Goal: Navigation & Orientation: Find specific page/section

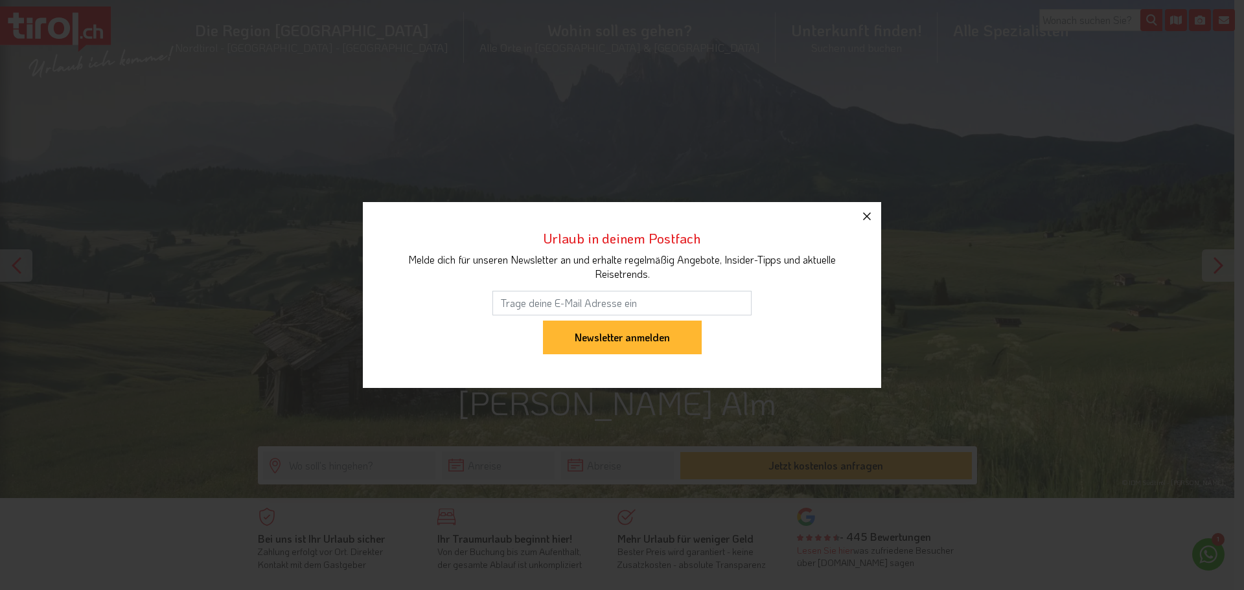
click at [870, 218] on icon "button" at bounding box center [867, 217] width 16 height 16
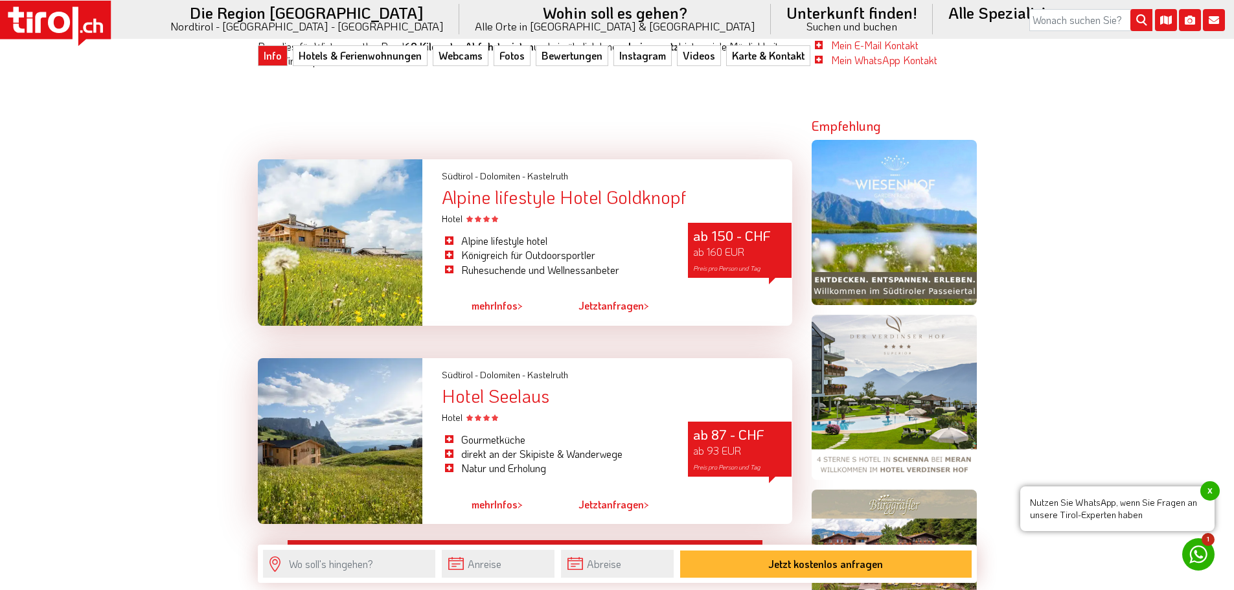
scroll to position [972, 0]
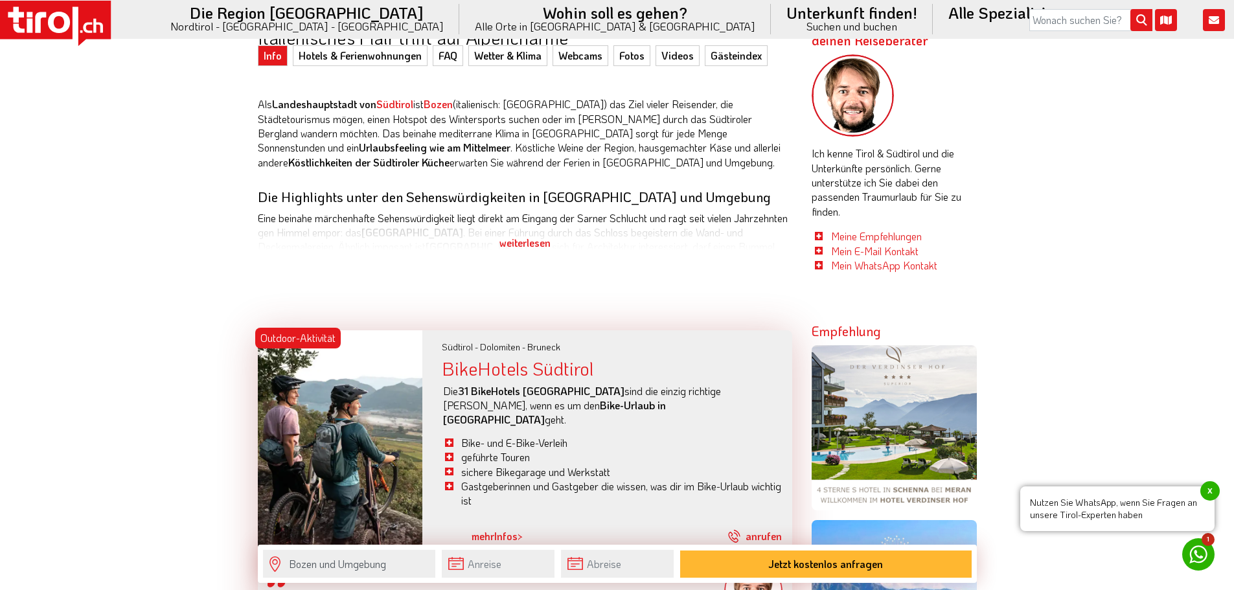
scroll to position [518, 0]
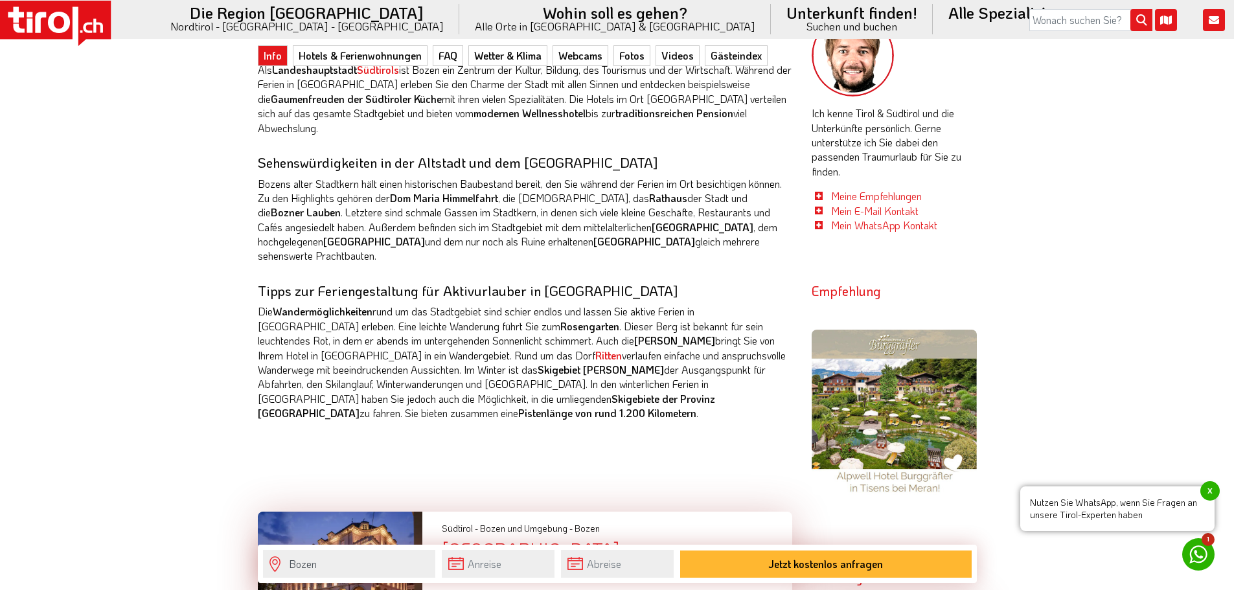
scroll to position [713, 0]
